Goal: Task Accomplishment & Management: Use online tool/utility

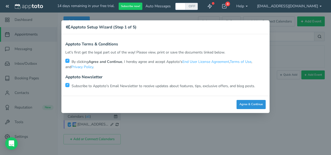
click at [249, 105] on button "Agree & Continue" at bounding box center [251, 104] width 29 height 9
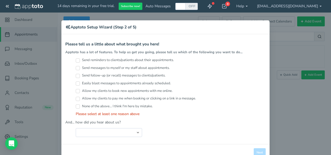
click at [78, 69] on label "Send messages to myself or my staff about appointments." at bounding box center [123, 67] width 94 height 5
click at [78, 69] on input "Send messages to myself or my staff about appointments." at bounding box center [78, 68] width 4 height 4
checkbox input "true"
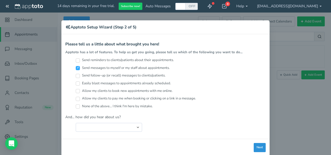
click at [257, 147] on button "Next" at bounding box center [260, 147] width 12 height 9
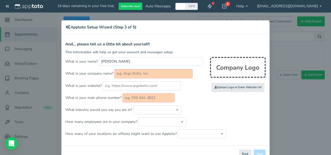
click at [141, 73] on input "text" at bounding box center [154, 73] width 78 height 9
type input "Technip Energies"
type input "2815139888"
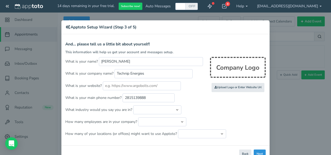
click at [258, 152] on button "Next" at bounding box center [260, 153] width 12 height 9
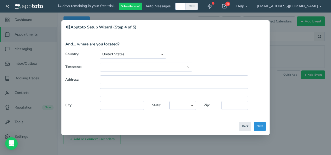
click at [259, 125] on button "Next" at bounding box center [260, 126] width 12 height 9
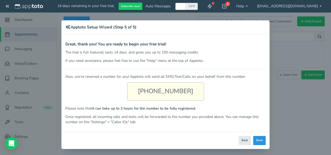
click at [258, 137] on button "Done" at bounding box center [259, 140] width 12 height 9
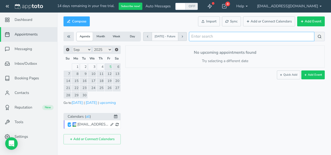
click at [211, 35] on input "search" at bounding box center [251, 36] width 125 height 9
type input "[URL][DOMAIN_NAME]"
click at [319, 37] on icon at bounding box center [320, 36] width 4 height 4
